Goal: Check status: Verify the current state of an ongoing process or item

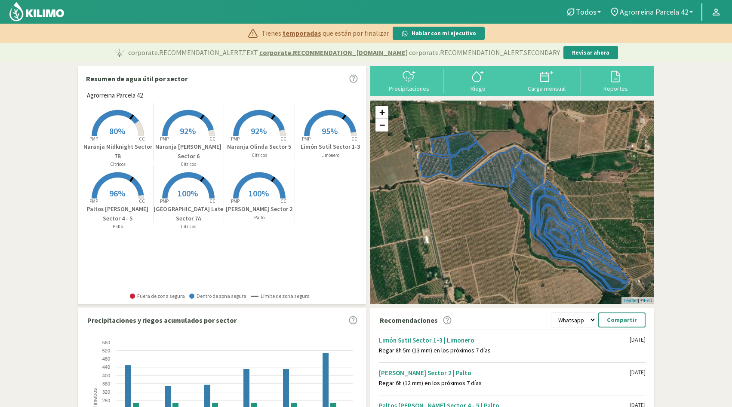
click at [668, 11] on span "Agrorreina Parcela 42" at bounding box center [653, 11] width 69 height 9
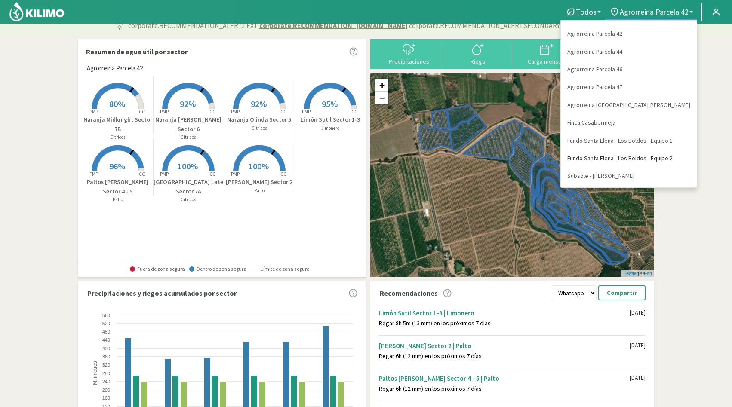
scroll to position [29, 0]
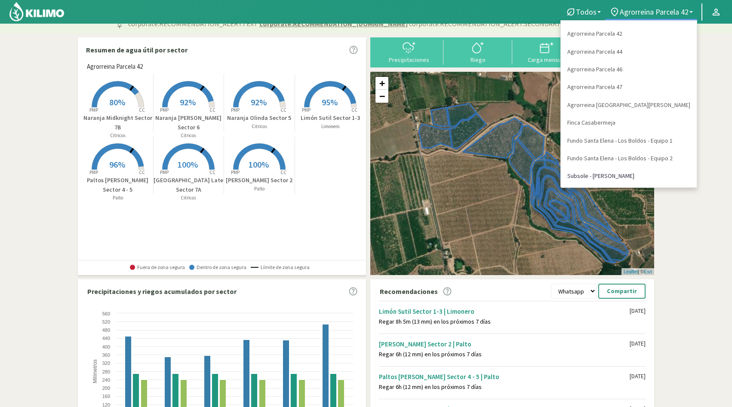
click at [622, 175] on link "Subsole - [PERSON_NAME]" at bounding box center [629, 176] width 136 height 18
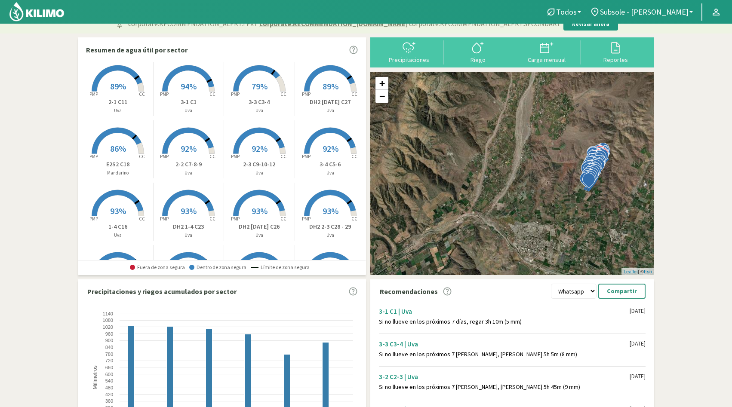
scroll to position [199, 0]
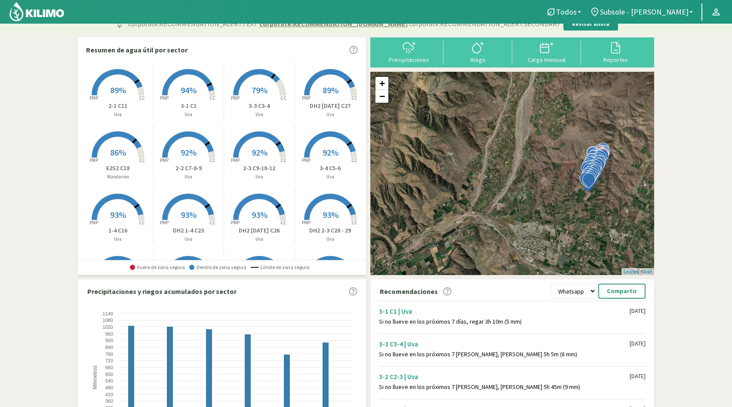
click at [117, 146] on rect at bounding box center [117, 158] width 69 height 69
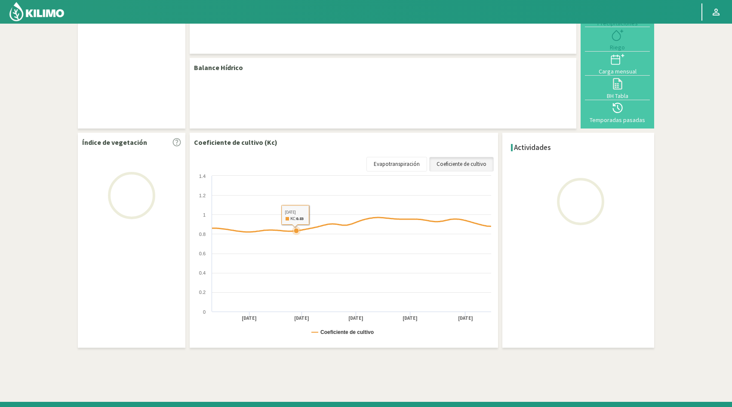
select select "9: Object"
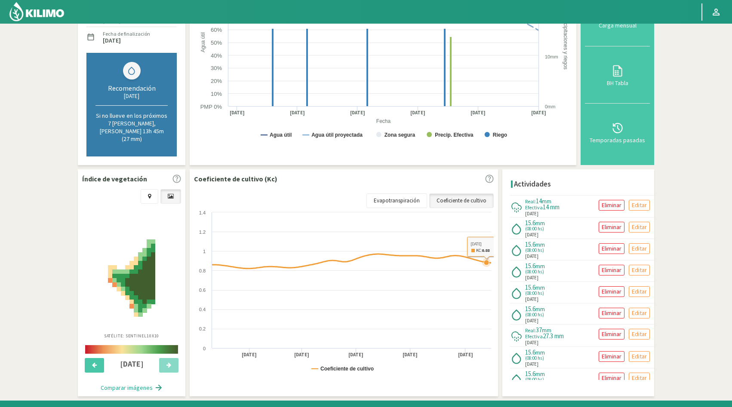
scroll to position [169, 0]
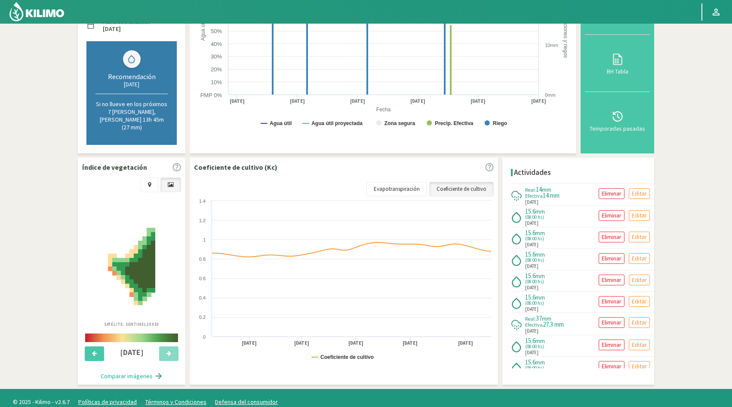
click at [393, 196] on rect at bounding box center [344, 282] width 301 height 172
click at [398, 182] on link "Evapotranspiración" at bounding box center [396, 189] width 61 height 15
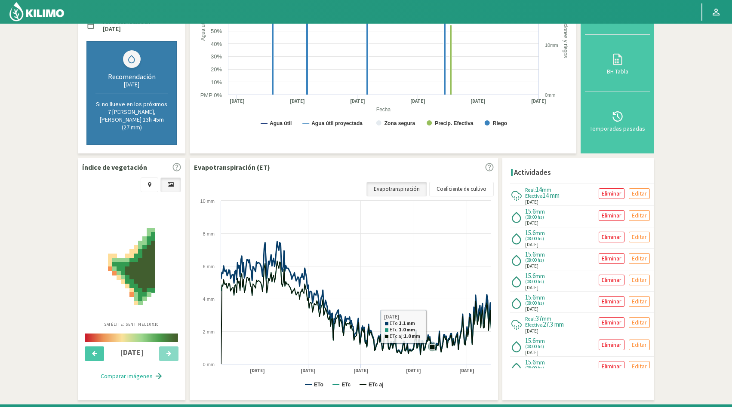
scroll to position [184, 0]
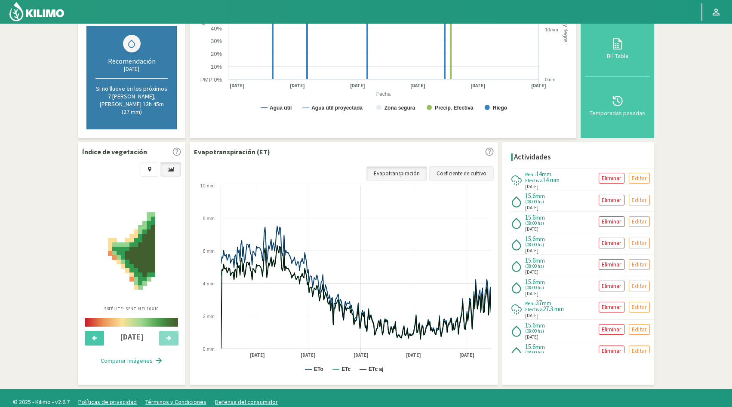
click at [463, 169] on link "Coeficiente de cultivo" at bounding box center [461, 173] width 64 height 15
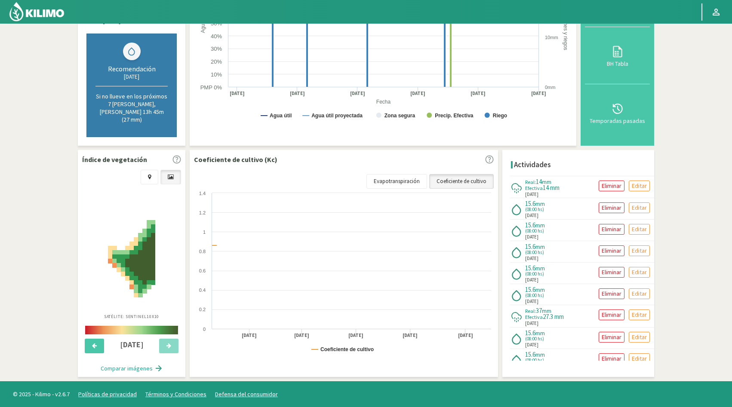
scroll to position [169, 0]
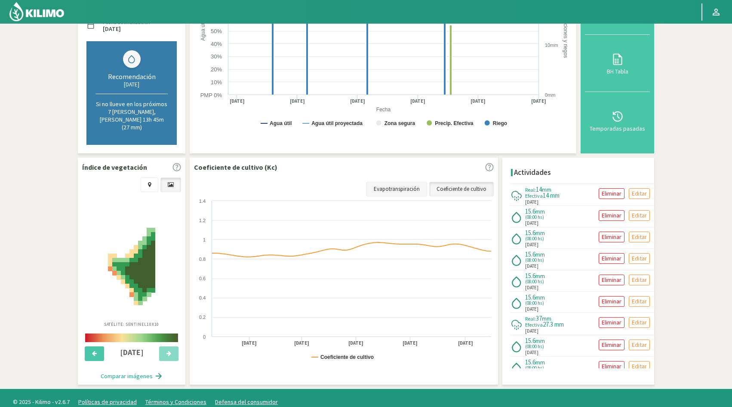
click at [397, 185] on link "Evapotranspiración" at bounding box center [396, 189] width 61 height 15
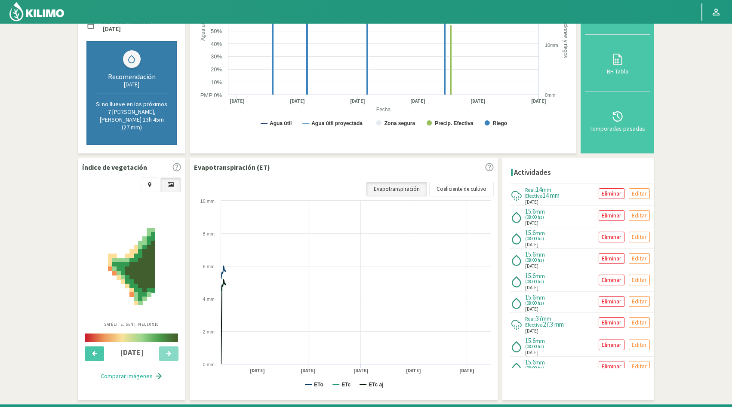
scroll to position [184, 0]
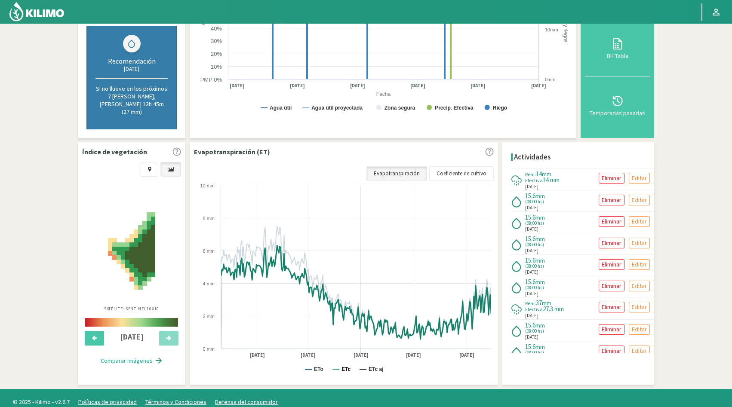
click at [345, 366] on text "ETc" at bounding box center [345, 369] width 9 height 6
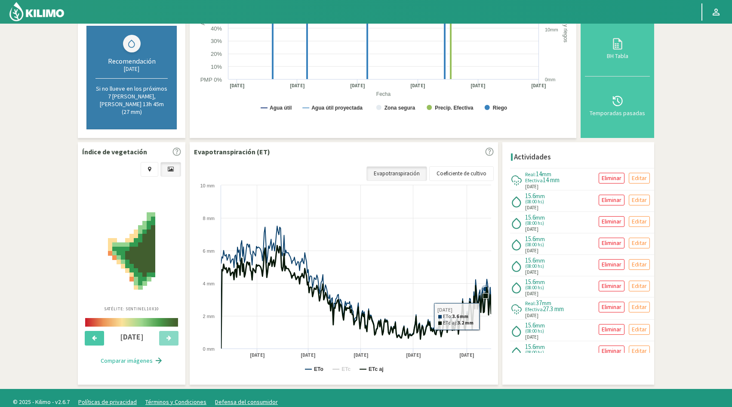
click at [486, 309] on icon at bounding box center [356, 297] width 270 height 103
click at [489, 309] on icon at bounding box center [356, 297] width 270 height 103
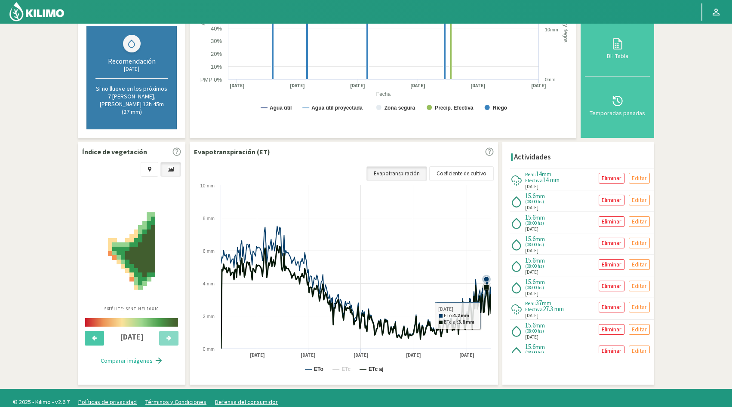
click at [486, 308] on icon at bounding box center [356, 297] width 270 height 103
click at [488, 313] on icon at bounding box center [487, 315] width 5 height 5
click at [490, 304] on icon at bounding box center [356, 297] width 270 height 103
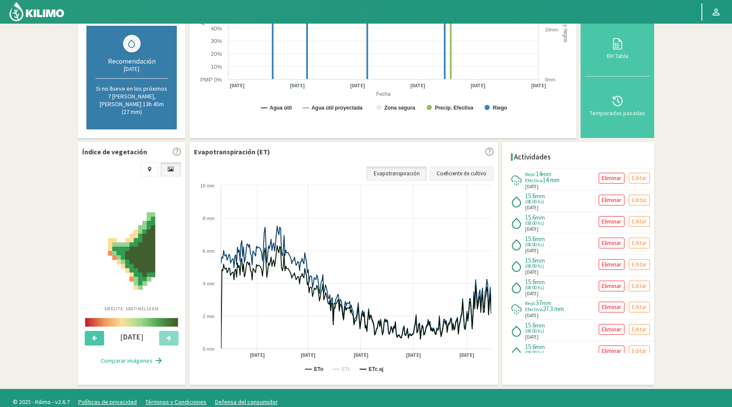
click at [478, 170] on link "Coeficiente de cultivo" at bounding box center [461, 173] width 64 height 15
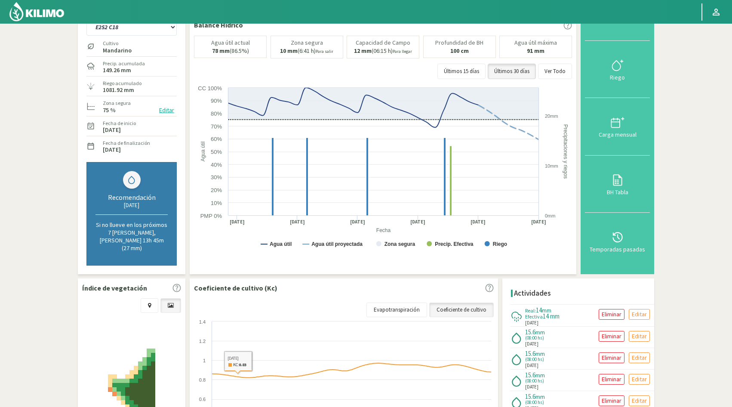
scroll to position [0, 0]
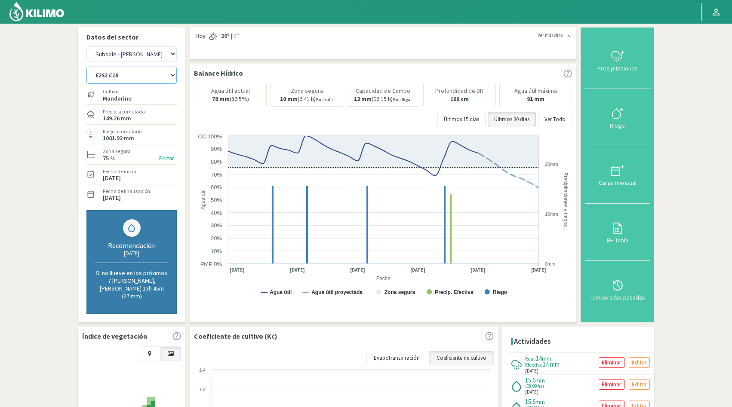
click at [173, 79] on select "1-1 C13 1-2 C14 1-3 C15 1-4 C16 2-1 C11 2-2 C7-8-9 2-3 C9-10-12 3-1 C1 3-2 C2-3…" at bounding box center [131, 75] width 90 height 17
select select "24: Object"
click at [86, 67] on select "1-1 C13 1-2 C14 1-3 C15 1-4 C16 2-1 C11 2-2 C7-8-9 2-3 C9-10-12 3-1 C1 3-2 C2-3…" at bounding box center [131, 75] width 90 height 17
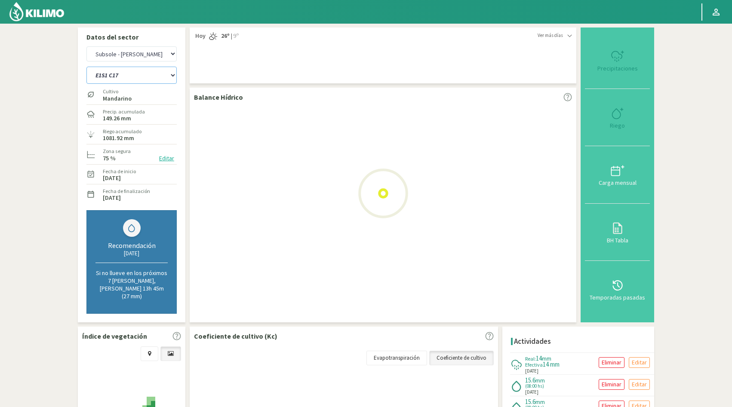
select select "19: Object"
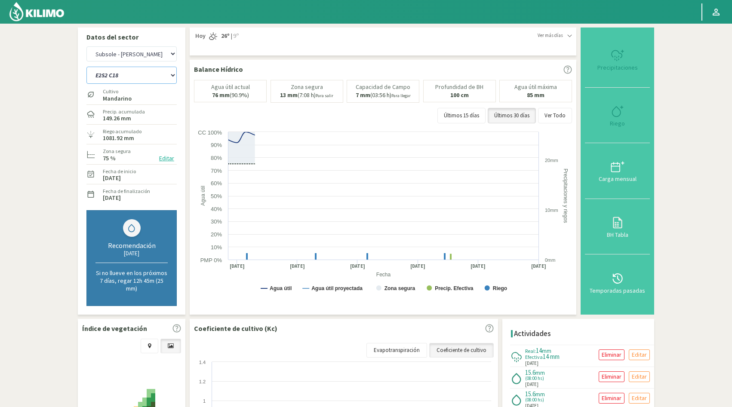
select select "73: Object"
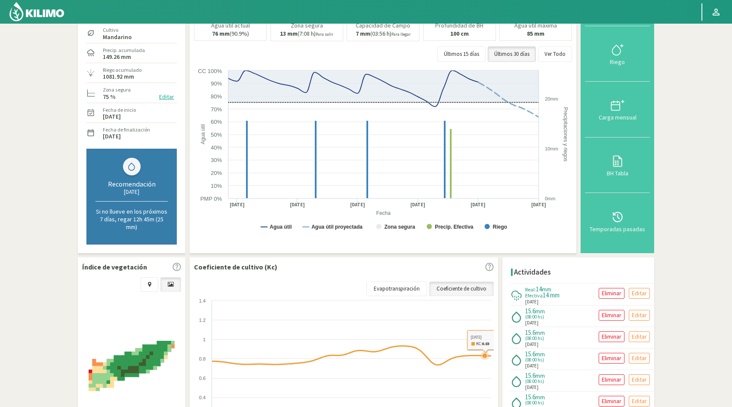
scroll to position [62, 0]
